Goal: Task Accomplishment & Management: Use online tool/utility

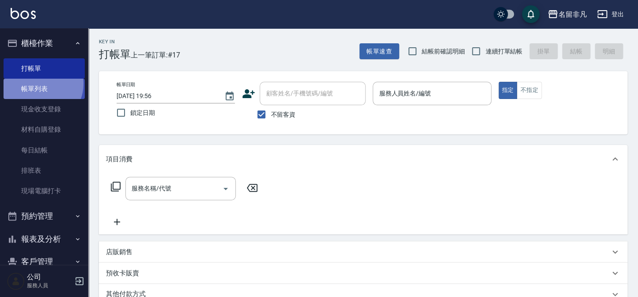
click at [40, 84] on link "帳單列表" at bounding box center [44, 89] width 81 height 20
click at [57, 89] on link "帳單列表" at bounding box center [44, 89] width 81 height 20
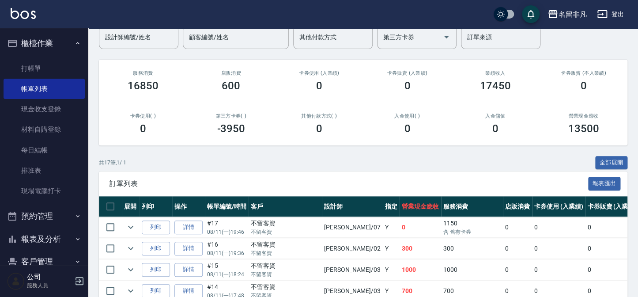
scroll to position [80, 0]
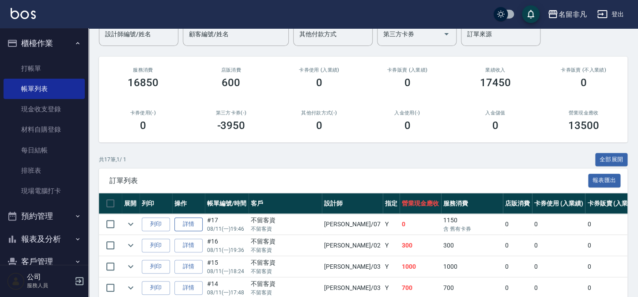
click at [187, 225] on link "詳情" at bounding box center [188, 224] width 28 height 14
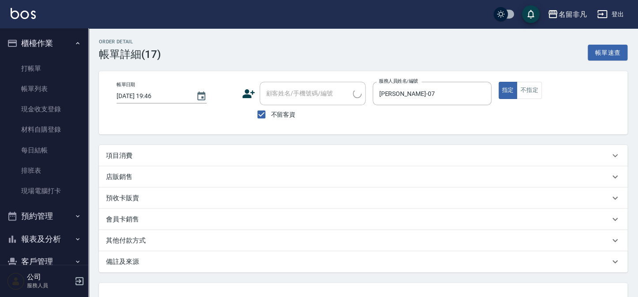
type input "[DATE] 19:46"
checkbox input "true"
type input "[PERSON_NAME]-07"
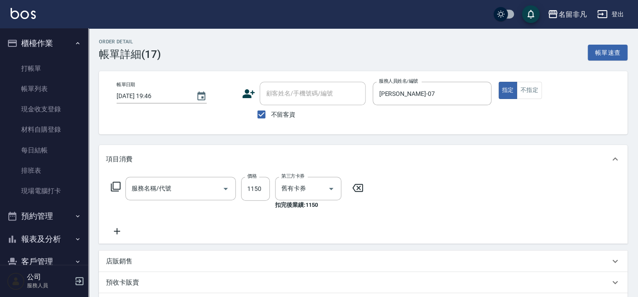
click at [271, 116] on span "不留客資" at bounding box center [283, 114] width 25 height 9
click at [271, 116] on input "不留客資" at bounding box center [261, 114] width 19 height 19
checkbox input "false"
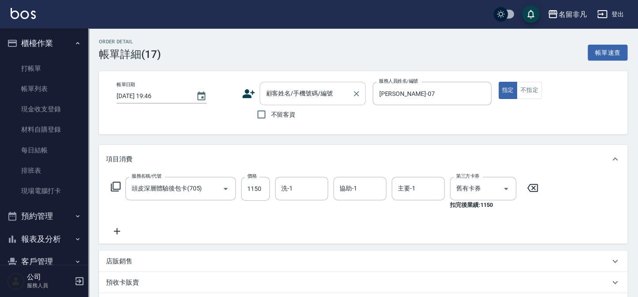
type input "頭皮深層體驗後包卡(705)"
click at [280, 101] on div "顧客姓名/手機號碼/編號" at bounding box center [313, 93] width 106 height 23
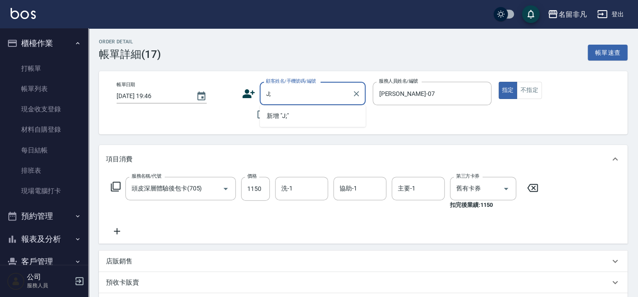
type input "J"
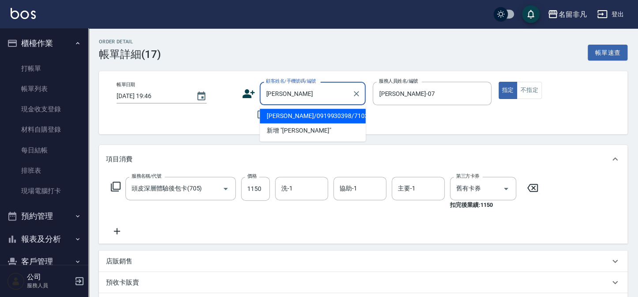
click at [278, 116] on li "[PERSON_NAME]/0919930398/710312" at bounding box center [313, 116] width 106 height 15
type input "[PERSON_NAME]/0919930398/710312"
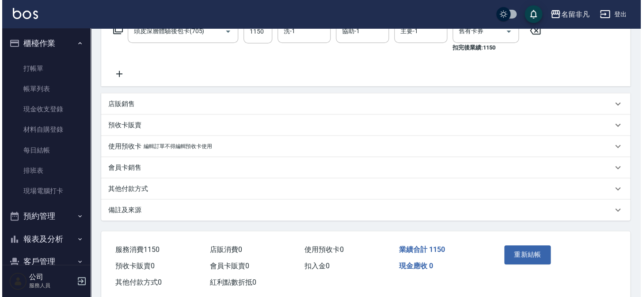
scroll to position [160, 0]
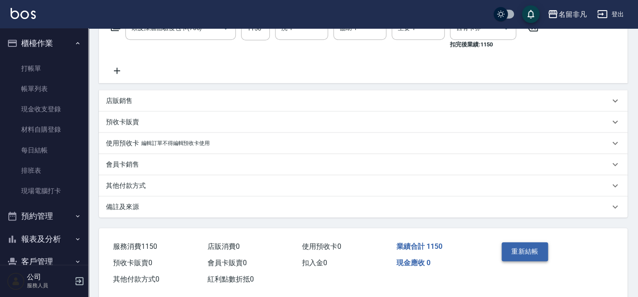
click at [517, 253] on button "重新結帳" at bounding box center [525, 251] width 47 height 19
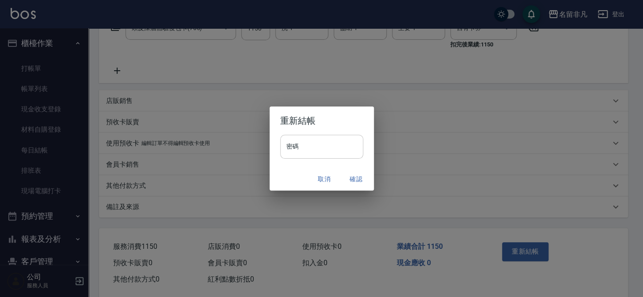
click at [317, 144] on input "密碼" at bounding box center [321, 147] width 83 height 24
type input "****"
click at [354, 181] on button "確認" at bounding box center [356, 179] width 28 height 16
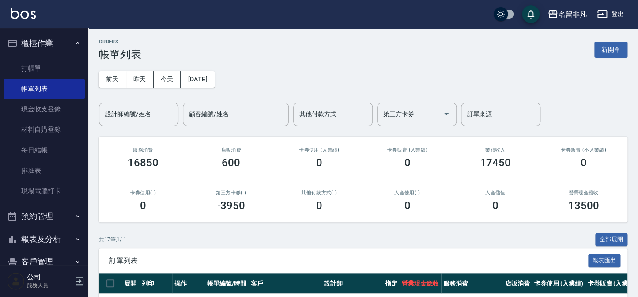
click at [44, 41] on button "櫃檯作業" at bounding box center [44, 43] width 81 height 23
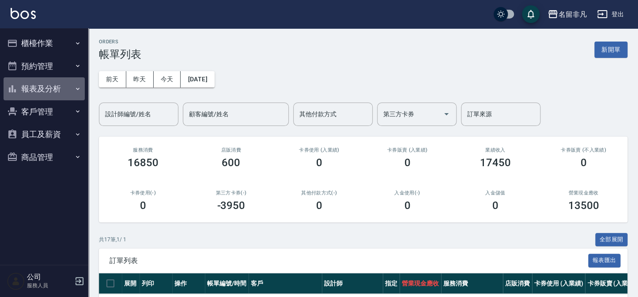
click at [50, 93] on button "報表及分析" at bounding box center [44, 88] width 81 height 23
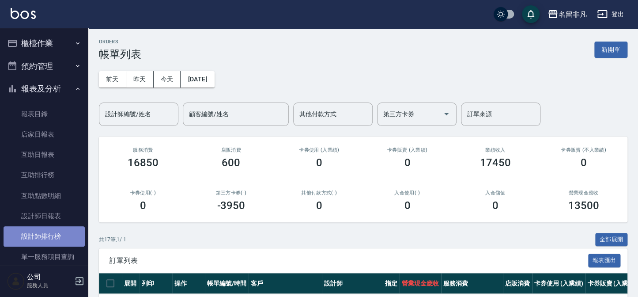
click at [50, 230] on link "設計師排行榜" at bounding box center [44, 236] width 81 height 20
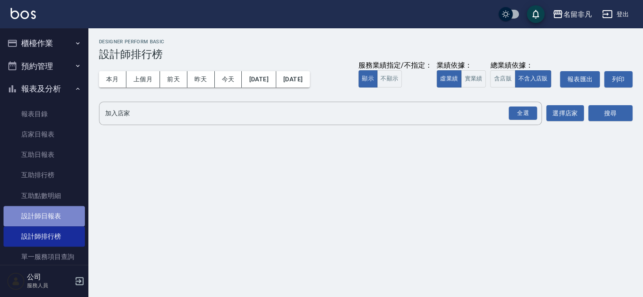
click at [53, 214] on link "設計師日報表" at bounding box center [44, 216] width 81 height 20
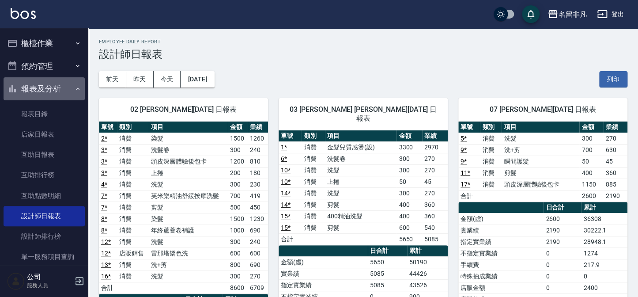
click at [49, 90] on button "報表及分析" at bounding box center [44, 88] width 81 height 23
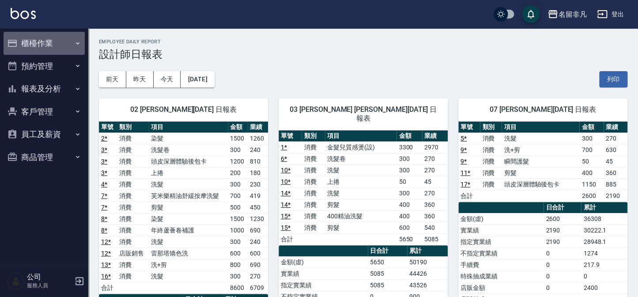
click at [49, 47] on button "櫃檯作業" at bounding box center [44, 43] width 81 height 23
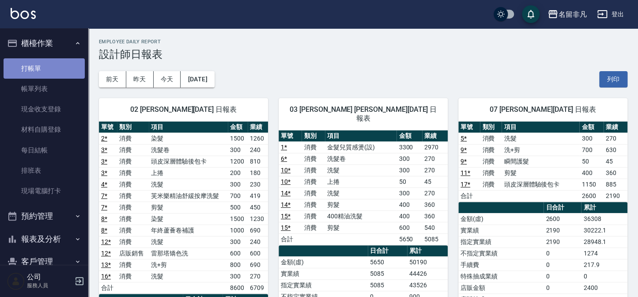
click at [50, 60] on link "打帳單" at bounding box center [44, 68] width 81 height 20
